Goal: Communication & Community: Ask a question

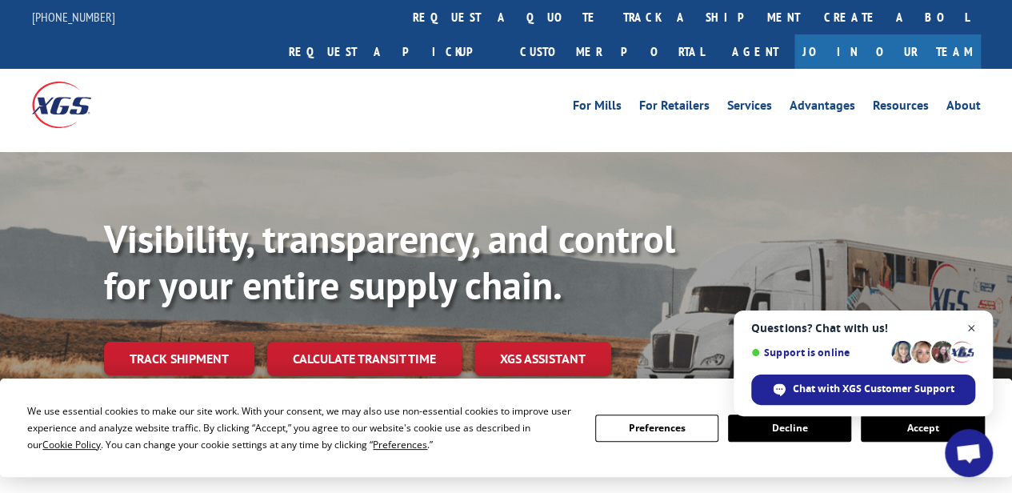
click at [970, 328] on span "Open chat" at bounding box center [972, 328] width 20 height 20
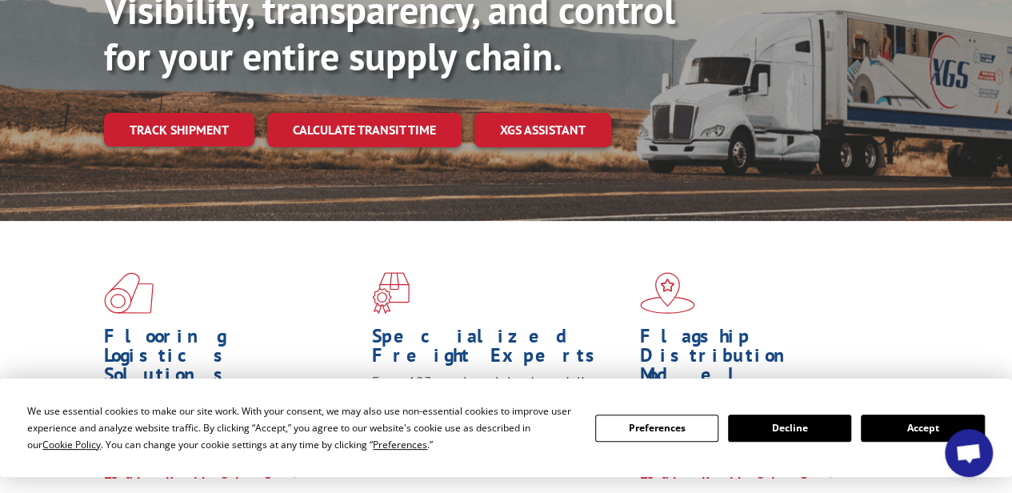
scroll to position [230, 0]
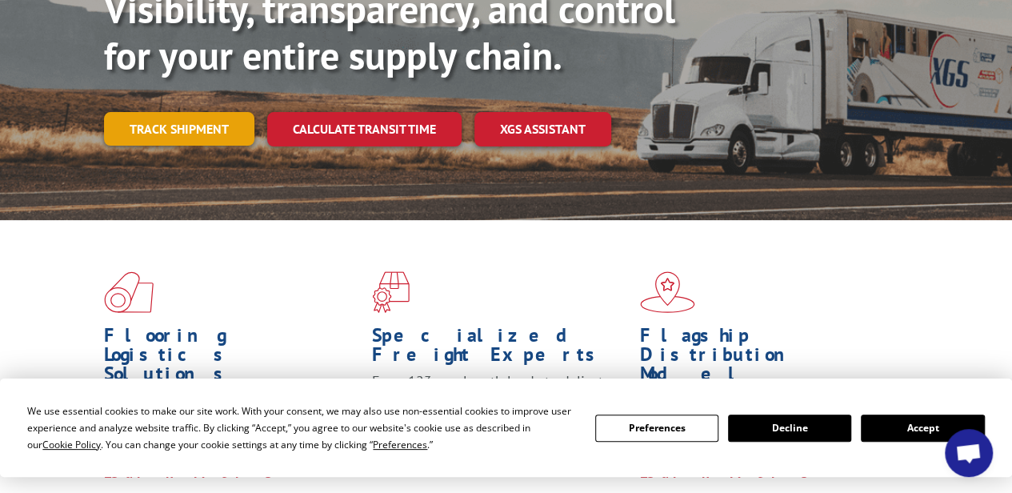
click at [173, 112] on link "Track shipment" at bounding box center [179, 129] width 150 height 34
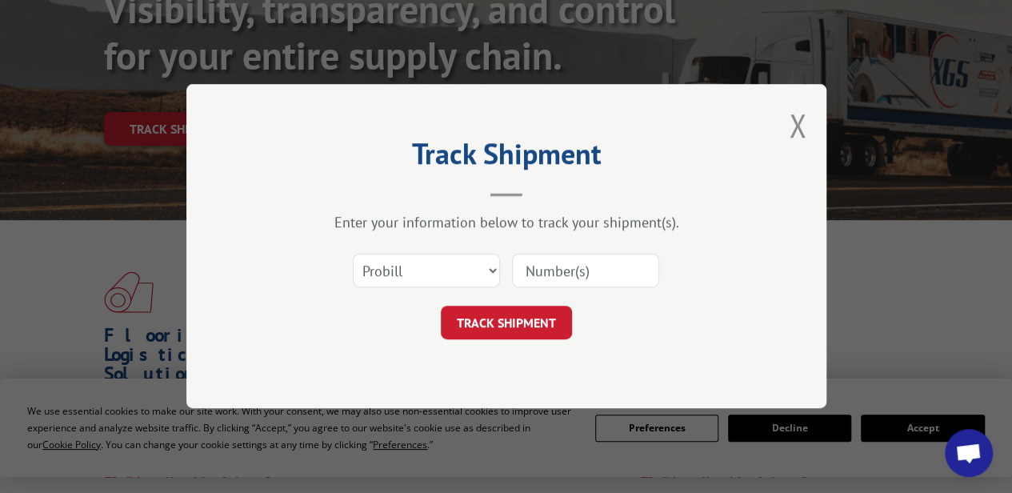
click at [582, 267] on input at bounding box center [585, 271] width 147 height 34
click at [596, 272] on input at bounding box center [585, 271] width 147 height 34
type input "16944838"
click at [521, 322] on button "TRACK SHIPMENT" at bounding box center [506, 323] width 131 height 34
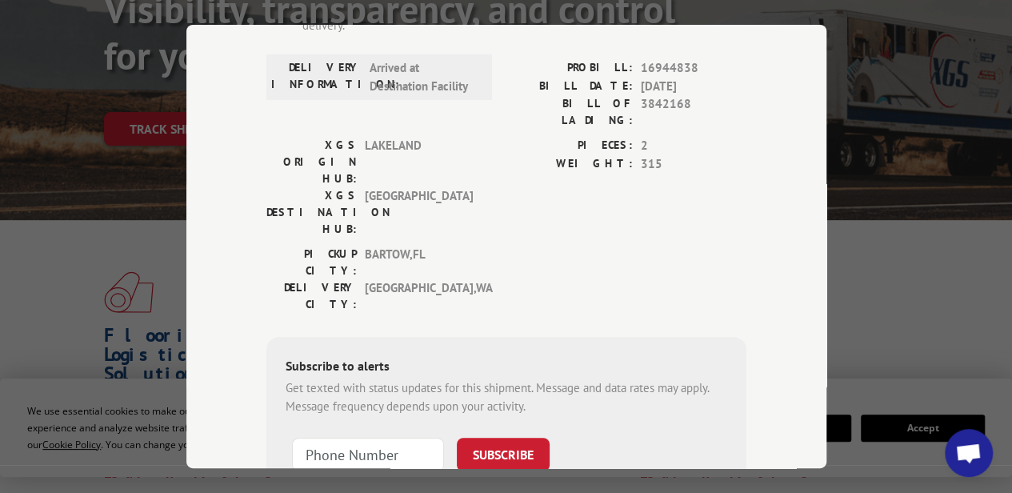
scroll to position [247, 0]
click at [338, 438] on input at bounding box center [368, 455] width 152 height 34
type input "[PHONE_NUMBER]"
click at [498, 438] on button "SUBSCRIBE" at bounding box center [503, 455] width 93 height 34
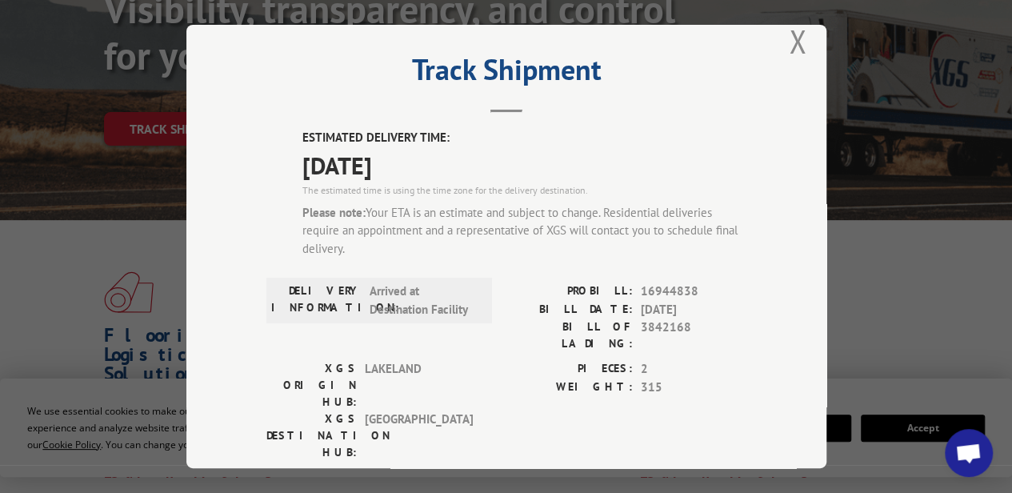
scroll to position [0, 0]
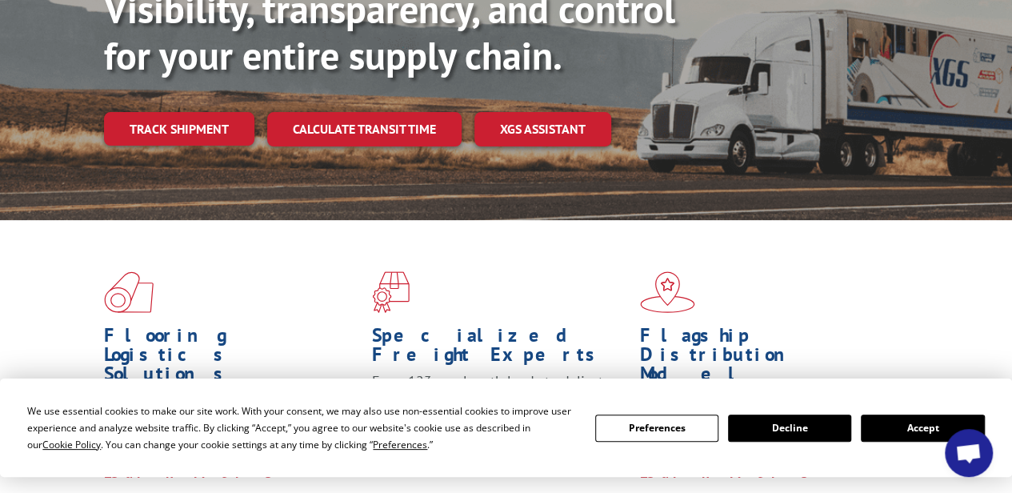
click at [902, 432] on button "Accept" at bounding box center [922, 427] width 123 height 27
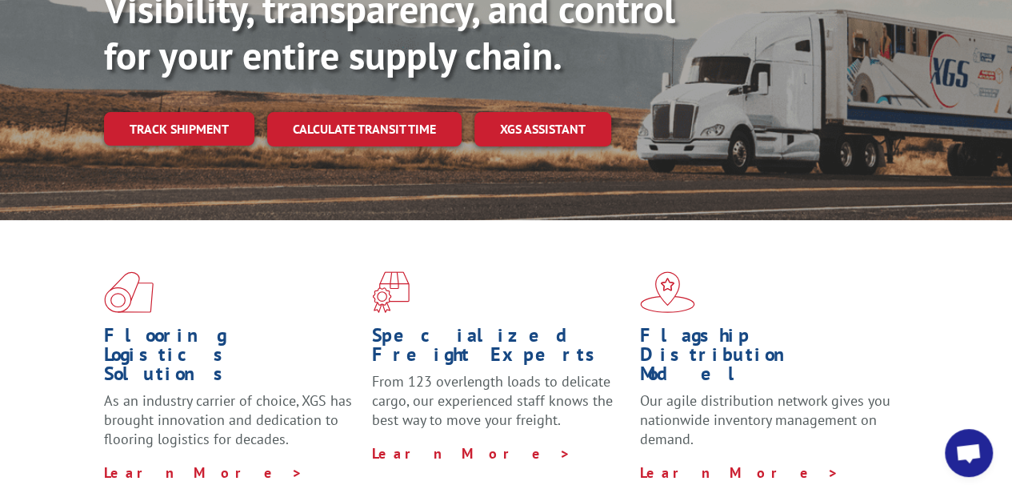
click at [974, 455] on span "Open chat" at bounding box center [968, 454] width 26 height 22
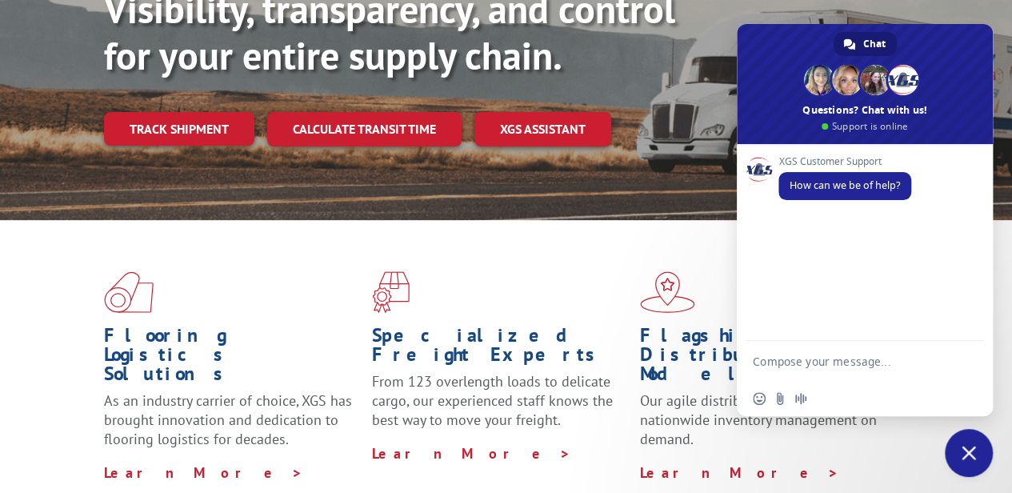
click at [795, 360] on textarea "Compose your message..." at bounding box center [849, 361] width 192 height 40
paste textarea "[URL][DOMAIN_NAME]"
click at [866, 347] on textarea "[URL][DOMAIN_NAME]" at bounding box center [849, 346] width 192 height 69
click at [849, 365] on textarea "16944838" at bounding box center [849, 361] width 192 height 40
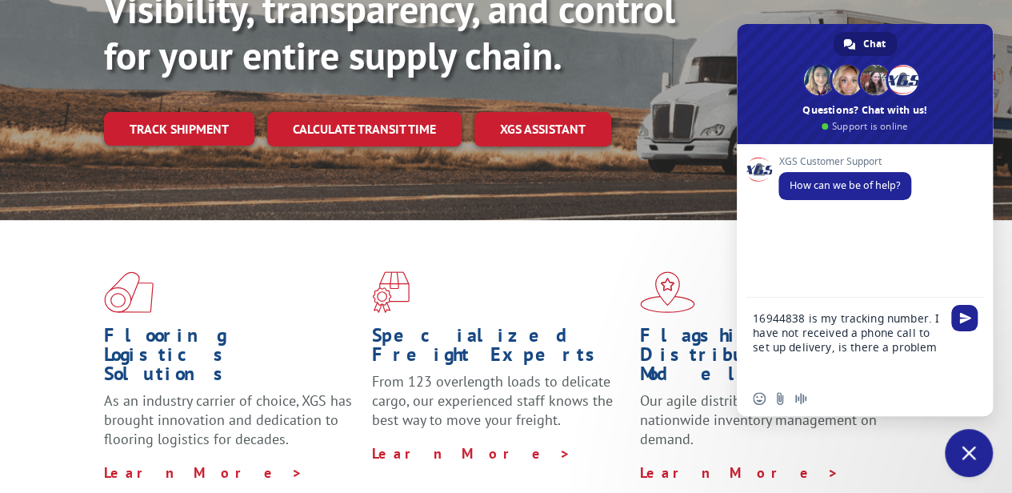
type textarea "16944838 is my tracking number. I have not received a phone call to set up deli…"
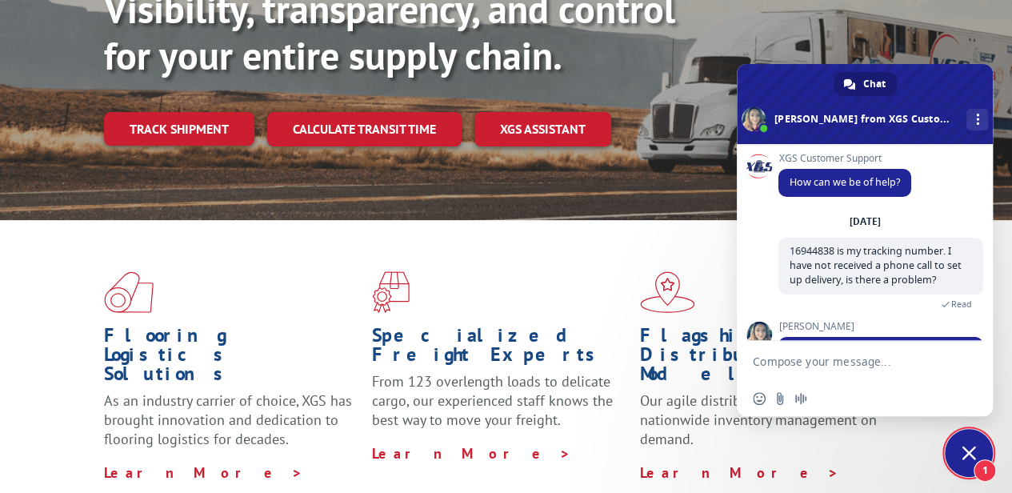
scroll to position [77, 0]
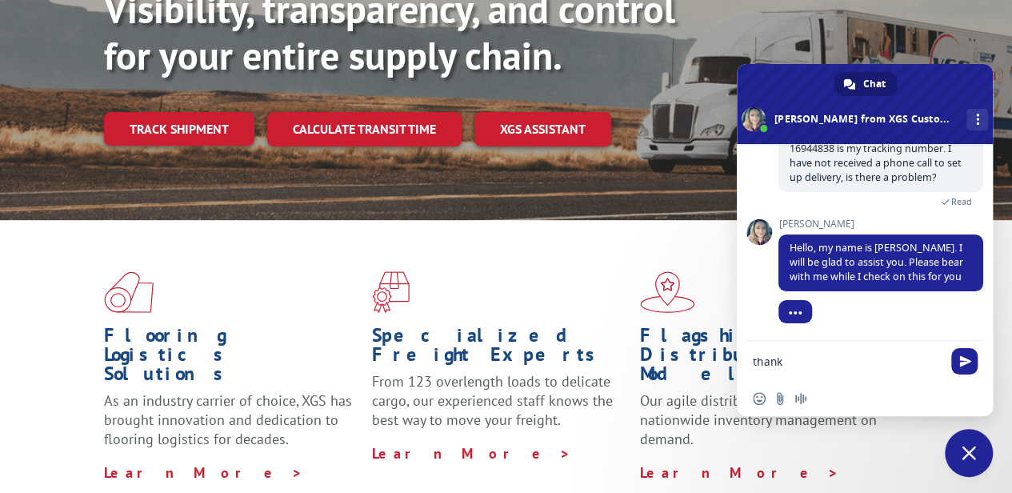
type textarea "thanks"
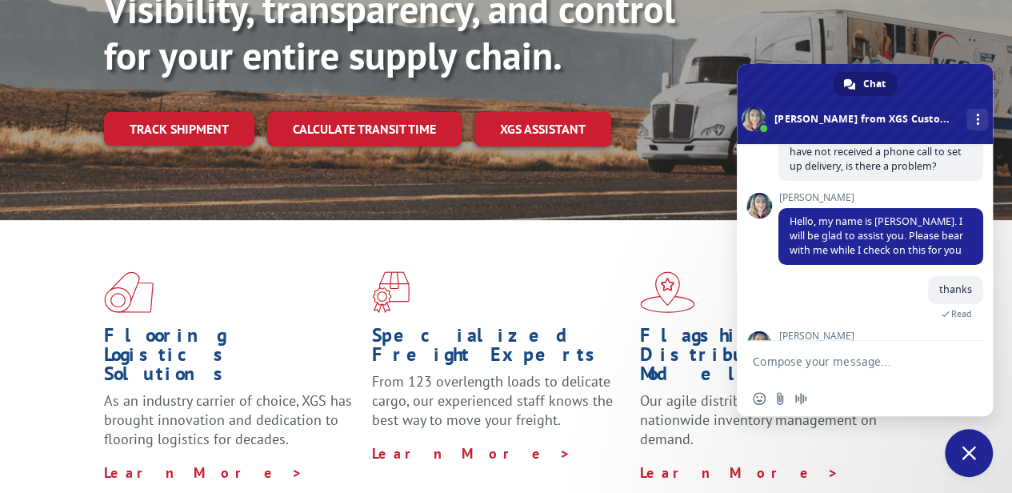
scroll to position [262, 0]
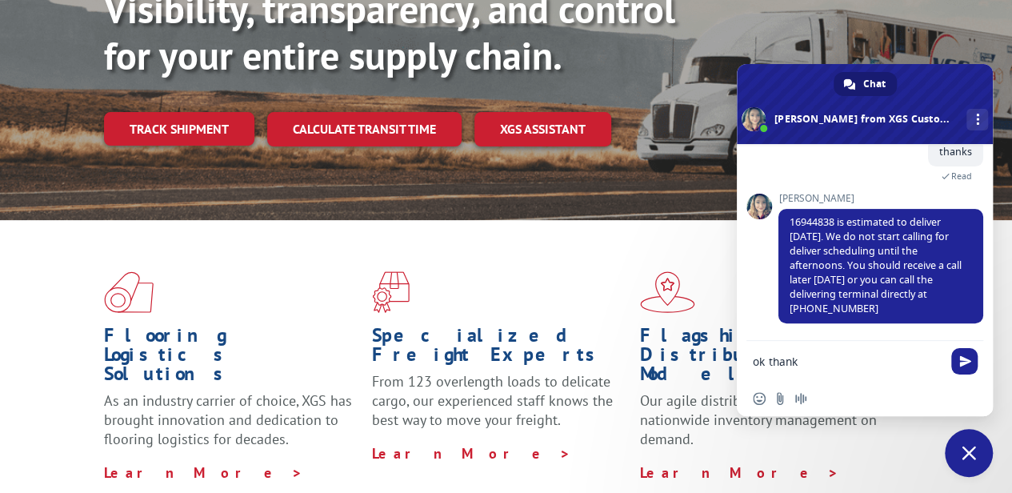
type textarea "ok thanks"
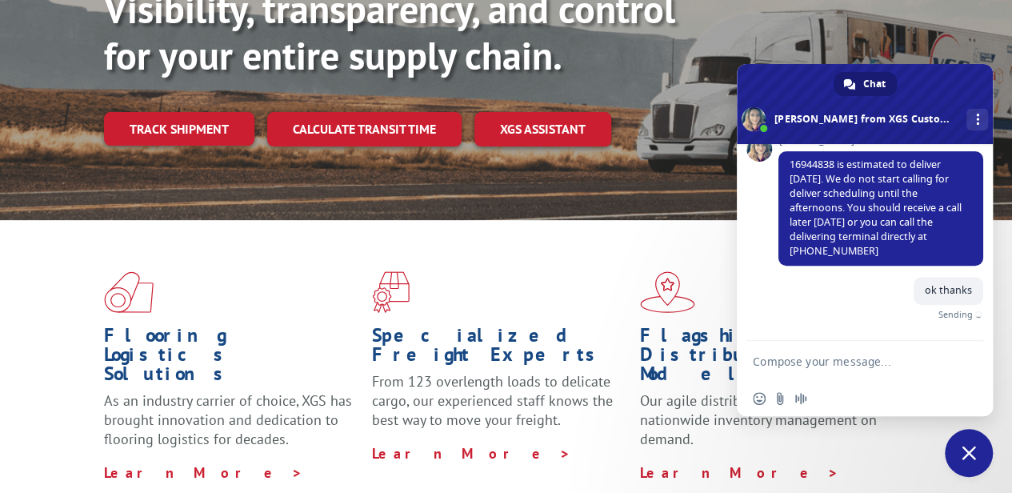
scroll to position [302, 0]
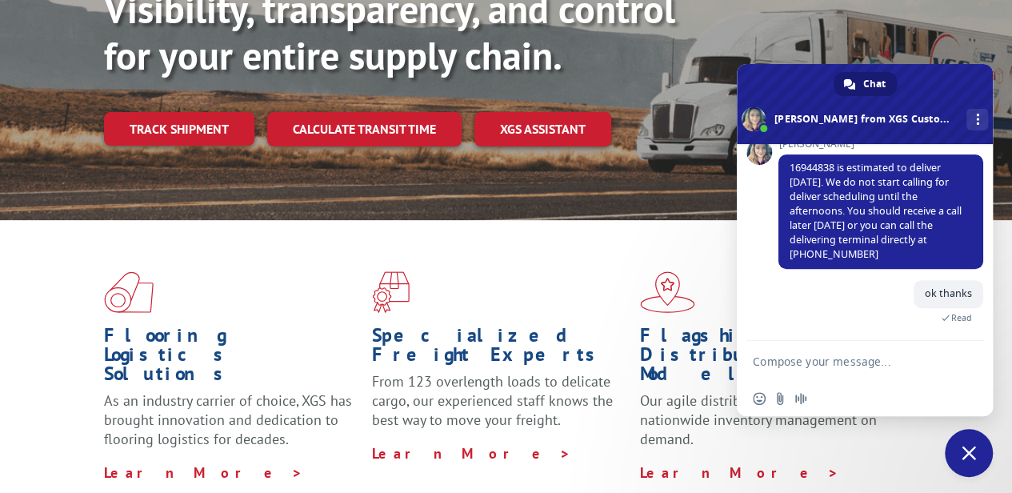
click at [970, 459] on span "Close chat" at bounding box center [969, 453] width 14 height 14
